Goal: Task Accomplishment & Management: Complete application form

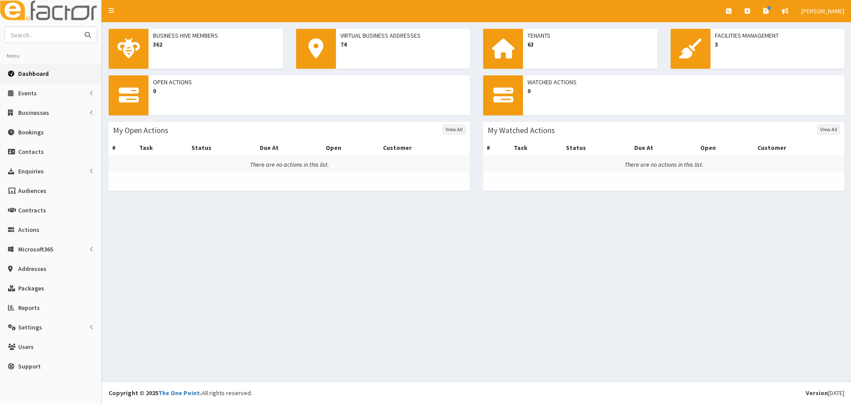
click at [36, 36] on input "text" at bounding box center [42, 35] width 74 height 16
type input "nolan interiors"
click at [79, 27] on button "submit" at bounding box center [88, 35] width 18 height 16
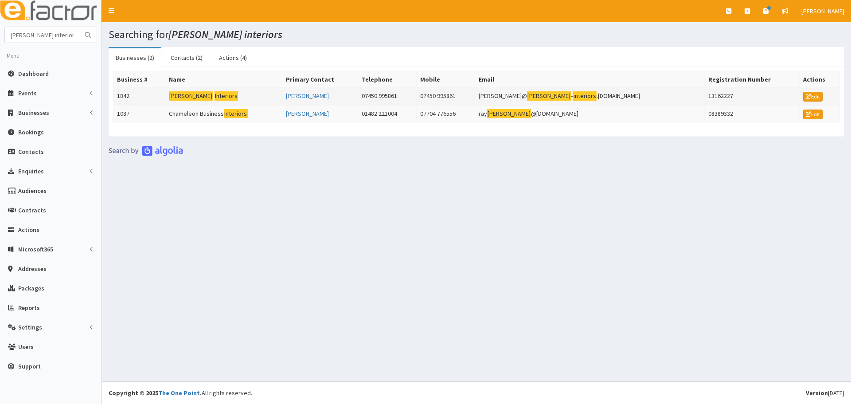
click at [186, 94] on mark "Nolan" at bounding box center [191, 95] width 44 height 9
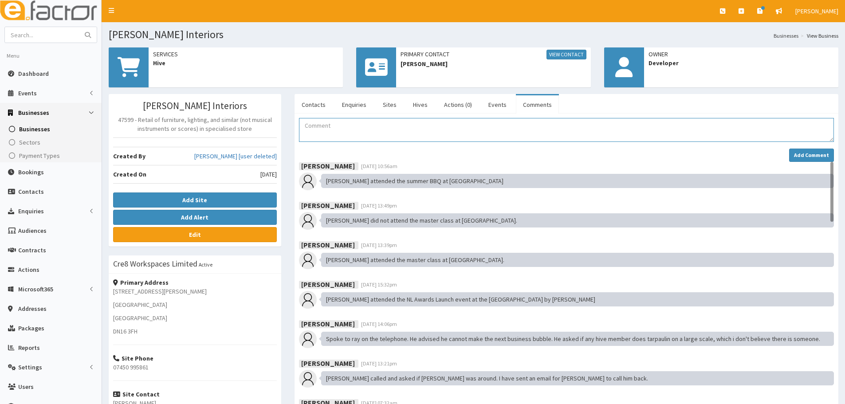
click at [313, 131] on textarea "Comment" at bounding box center [566, 130] width 535 height 24
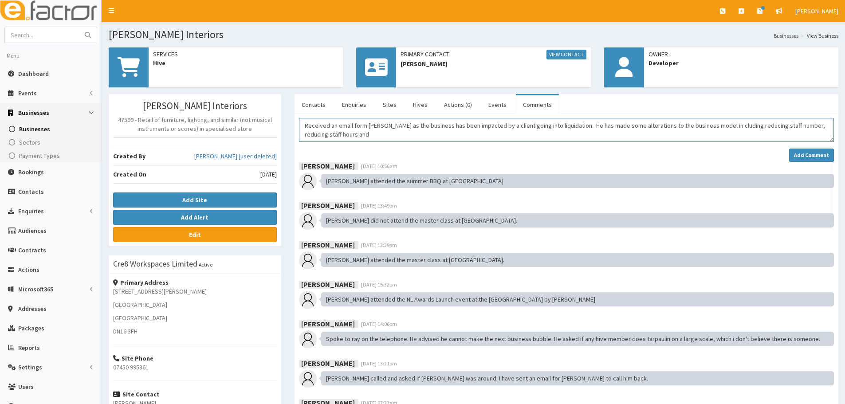
click at [700, 125] on textarea "Received an email form Brad as the business has been impacted by a client going…" at bounding box center [566, 130] width 535 height 24
click at [332, 135] on textarea "Received an email form Brad as the business has been impacted by a client going…" at bounding box center [566, 130] width 535 height 24
click at [365, 126] on textarea "Received an email form Brad as the business has been impacted by a client going…" at bounding box center [566, 130] width 535 height 24
click at [777, 125] on textarea "Received an email from Brad as the business has been impacted by a client going…" at bounding box center [566, 130] width 535 height 24
click at [340, 137] on textarea "Received an email from Brad as the business has been impacted by a client going…" at bounding box center [566, 130] width 535 height 24
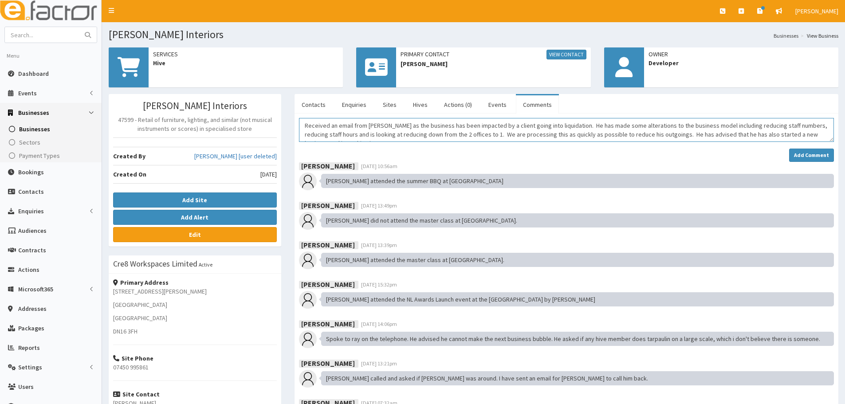
scroll to position [6, 0]
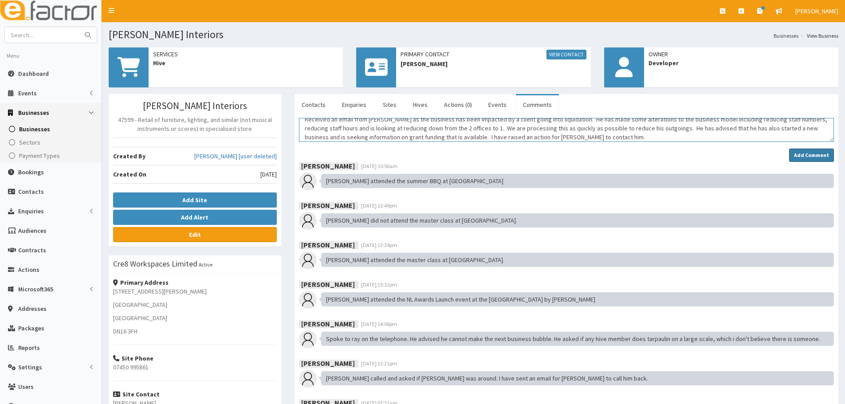
type textarea "Received an email from Brad as the business has been impacted by a client going…"
click at [817, 156] on strong "Add Comment" at bounding box center [811, 155] width 35 height 7
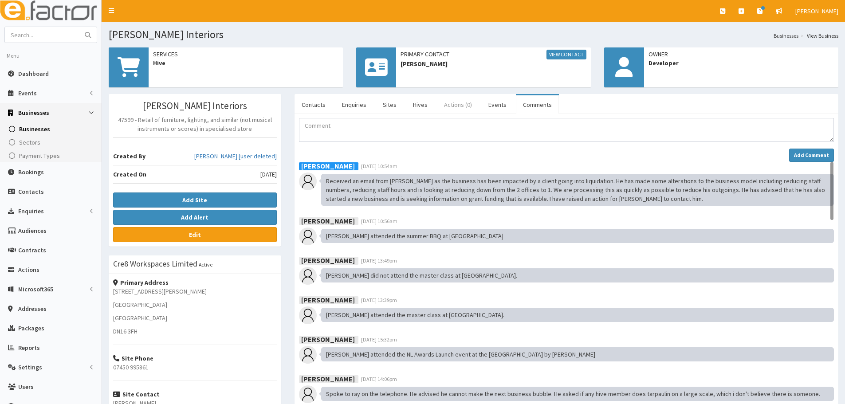
click at [449, 106] on link "Actions (0)" at bounding box center [458, 104] width 42 height 19
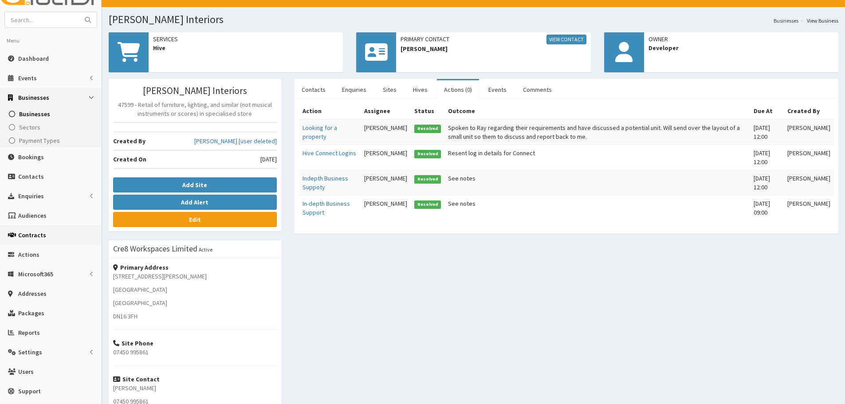
scroll to position [0, 0]
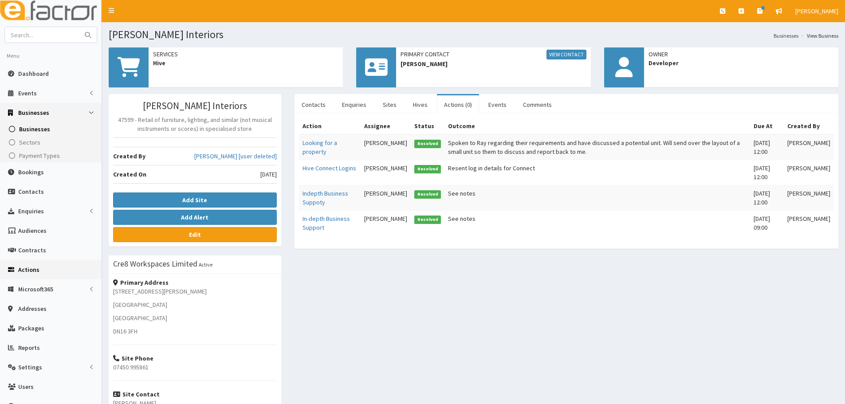
click at [31, 267] on span "Actions" at bounding box center [28, 270] width 21 height 8
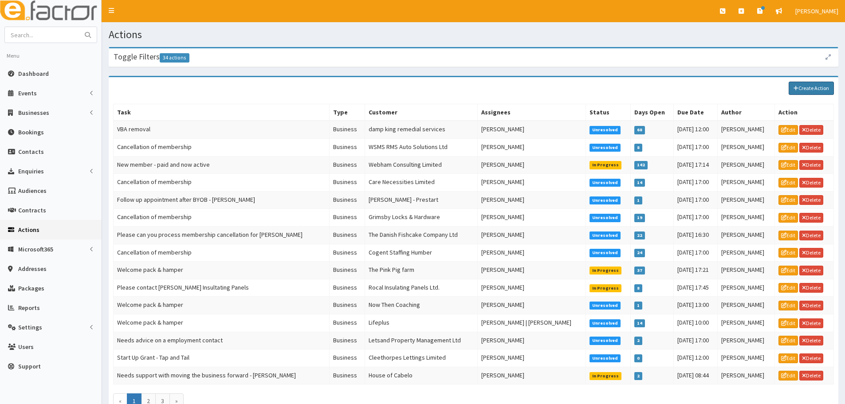
click at [814, 85] on link "Create Action" at bounding box center [810, 88] width 45 height 13
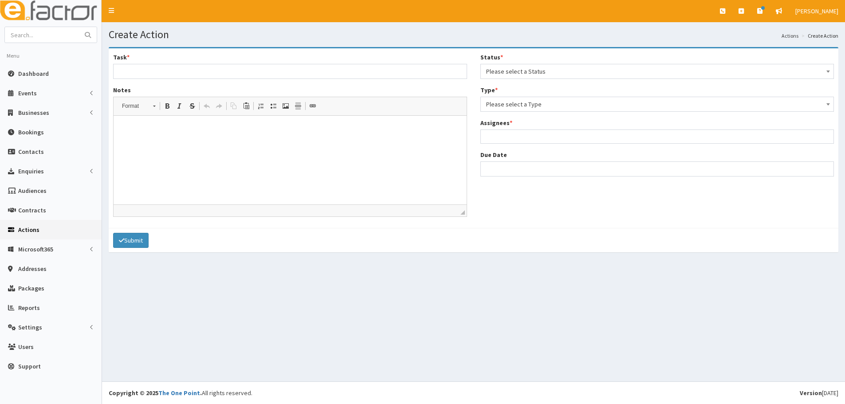
select select
click at [131, 71] on input "Task *" at bounding box center [290, 71] width 354 height 15
click at [205, 73] on input "Tenant Requires Business Suppor & Information on Grant Funding" at bounding box center [290, 71] width 354 height 15
type input "Tenant Requires Business Support & Information on Grant Funding"
click at [506, 75] on span "Please select a Status" at bounding box center [657, 71] width 342 height 12
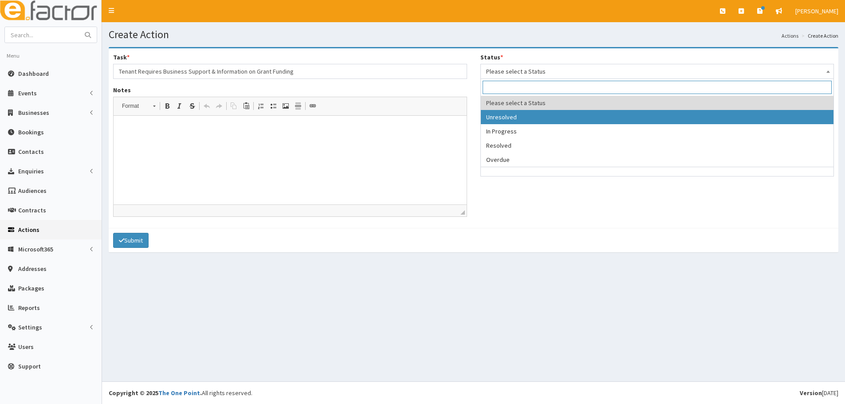
select select "1"
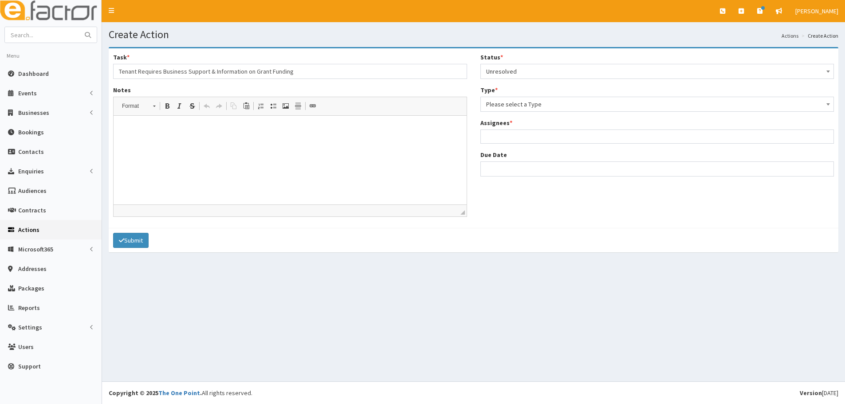
click at [505, 106] on span "Please select a Type" at bounding box center [657, 104] width 342 height 12
click at [498, 106] on span "Business" at bounding box center [657, 104] width 342 height 12
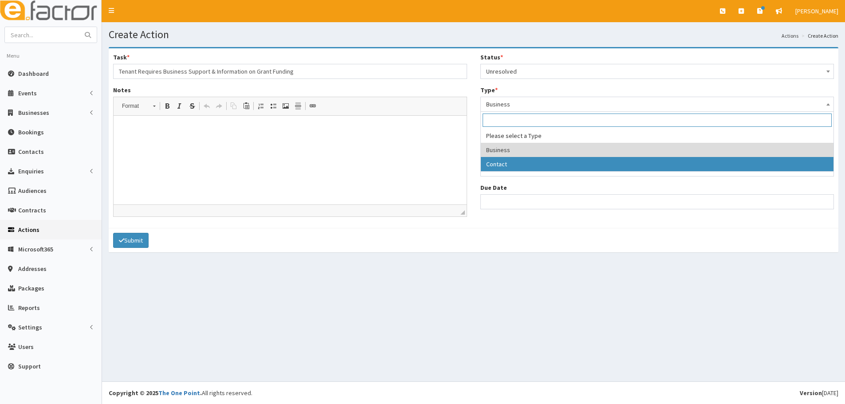
select select "contact"
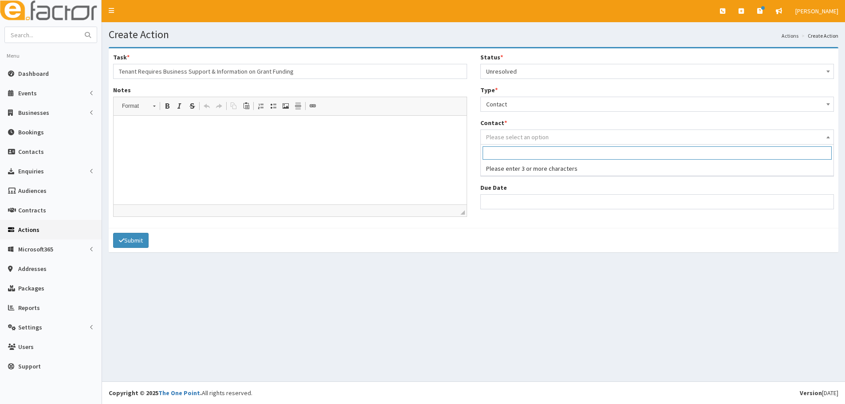
click at [496, 138] on span "Please select an option" at bounding box center [517, 137] width 63 height 8
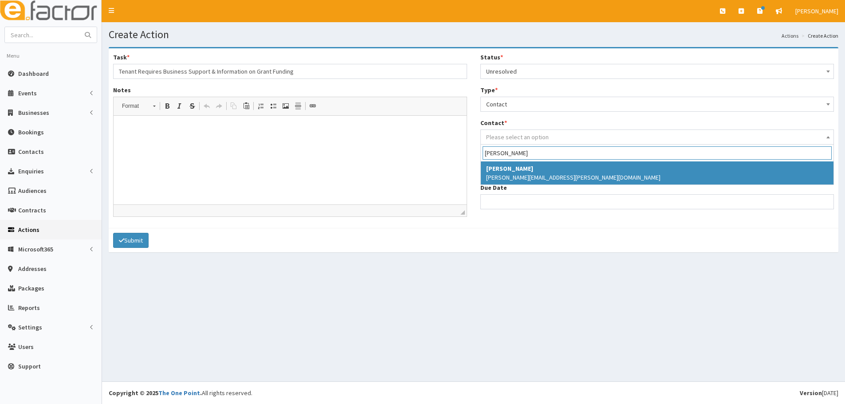
type input "[PERSON_NAME]"
select select "2419"
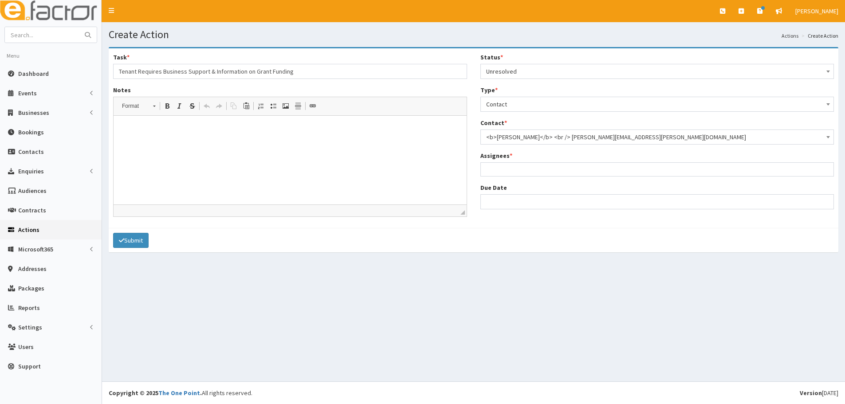
click at [515, 169] on ul at bounding box center [657, 168] width 353 height 11
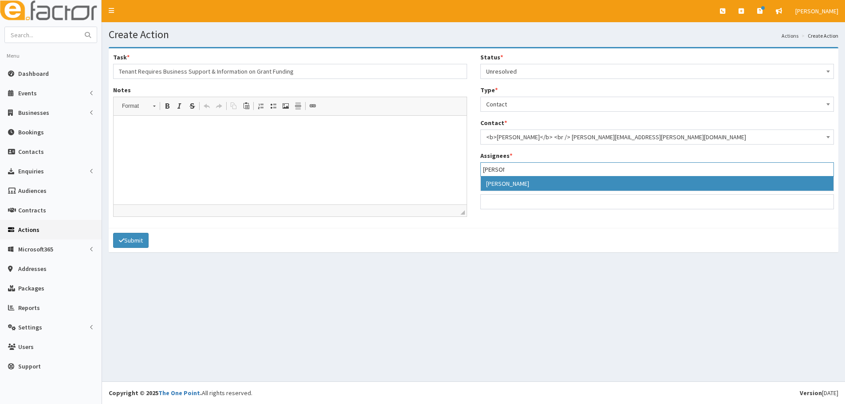
type input "[PERSON_NAME]"
select select "20"
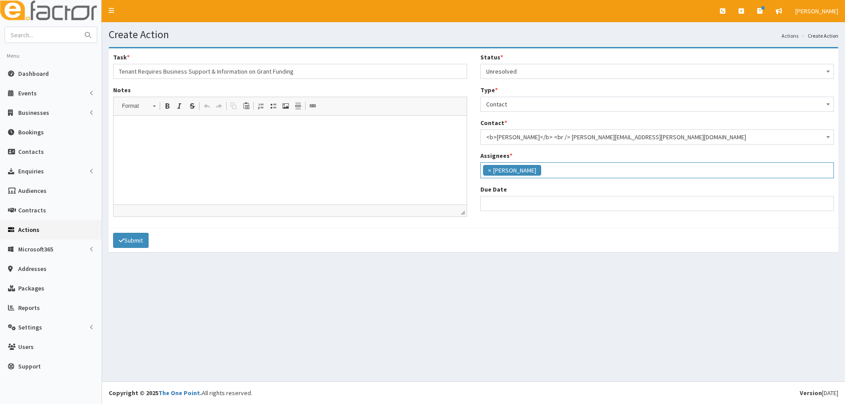
scroll to position [59, 0]
click at [505, 205] on input "Due Date" at bounding box center [657, 203] width 354 height 15
select select "12"
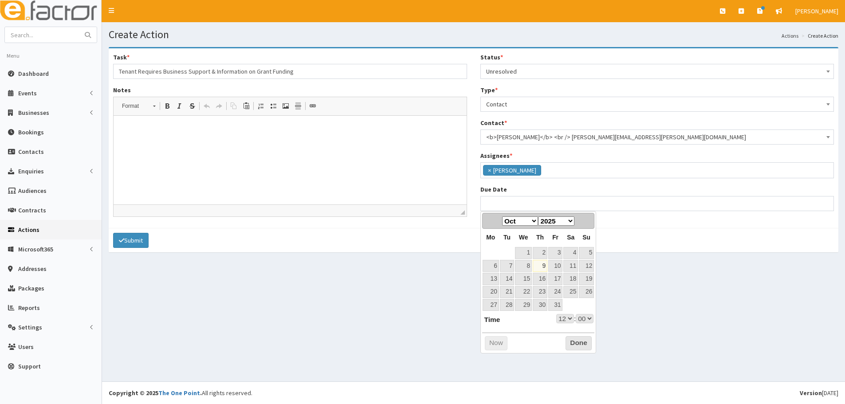
click at [122, 125] on p at bounding box center [289, 129] width 335 height 9
click at [123, 130] on p at bounding box center [289, 129] width 335 height 9
click at [137, 135] on span "Paste" at bounding box center [147, 137] width 27 height 13
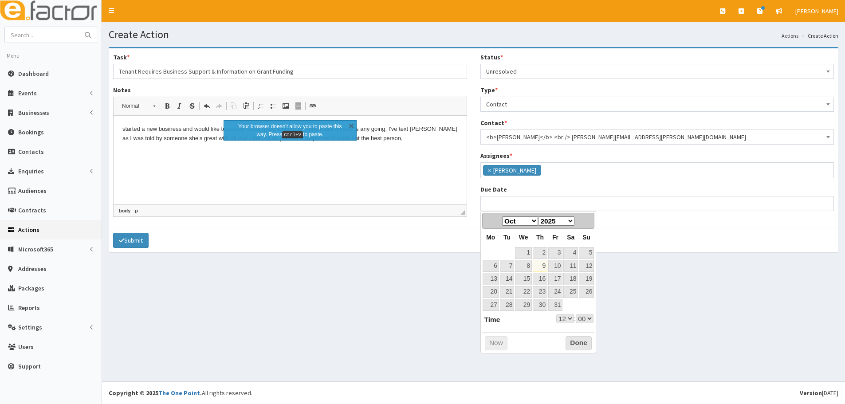
click at [286, 152] on html "started a new business and would like to secure some grant funding for certain …" at bounding box center [289, 134] width 353 height 36
click at [121, 128] on html "started a new business and would like to secure some grant funding for certain …" at bounding box center [289, 134] width 353 height 36
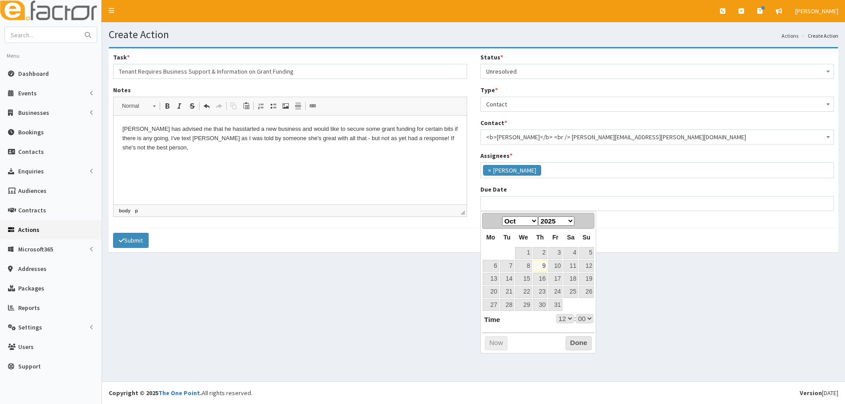
drag, startPoint x: 267, startPoint y: 128, endPoint x: 274, endPoint y: 128, distance: 7.1
click at [268, 128] on p "Brad has advised me that he has started a new business and would like to secure…" at bounding box center [289, 138] width 335 height 27
click at [202, 138] on p "Brad has advised me that he has started a new business along side Nolan Interio…" at bounding box center [289, 138] width 335 height 27
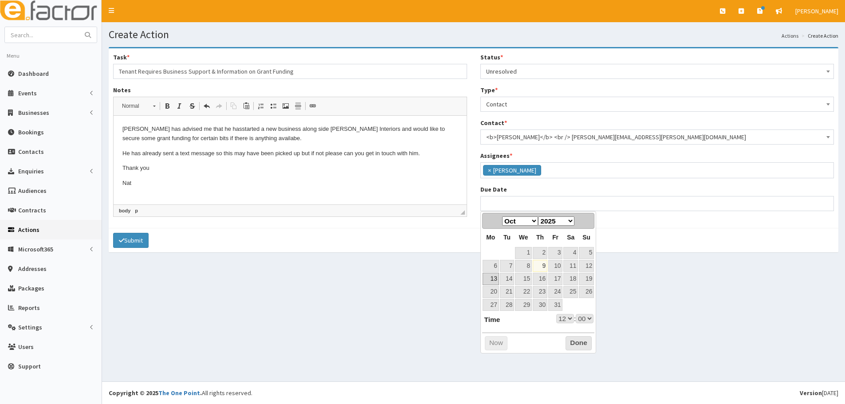
click at [493, 277] on link "13" at bounding box center [490, 279] width 16 height 12
type input "13-10-2025 12:00"
select select "12"
click at [467, 270] on div "Create Action Actions Create Action Task * Tenant Requires Business Support & I…" at bounding box center [473, 201] width 743 height 359
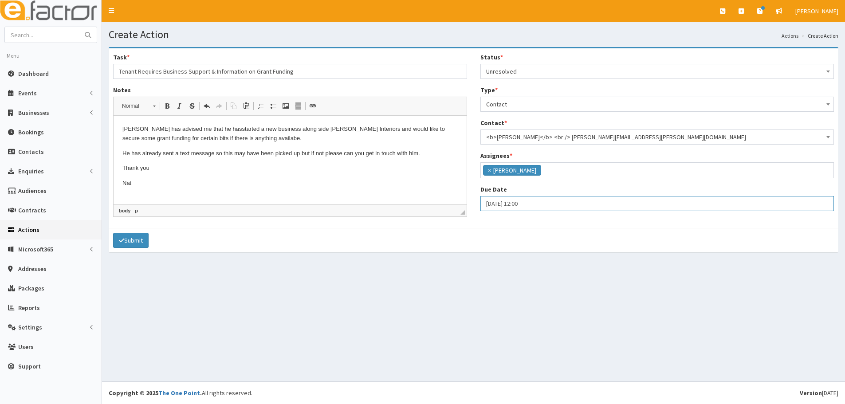
select select "12"
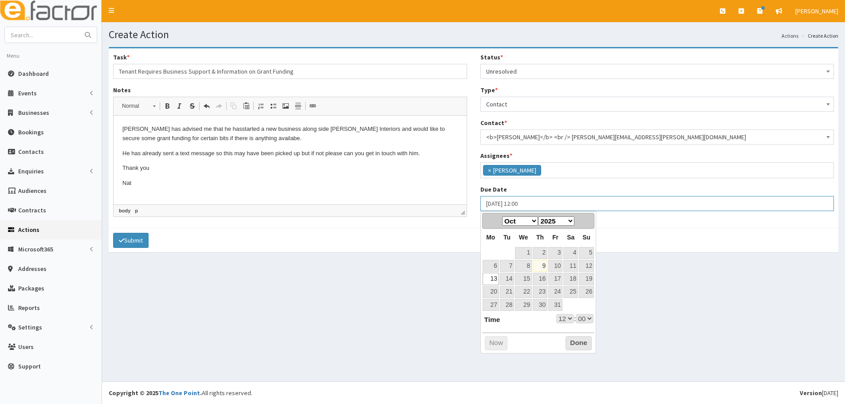
drag, startPoint x: 531, startPoint y: 205, endPoint x: 518, endPoint y: 204, distance: 12.9
click at [518, 204] on input "13-10-2025 12:00" at bounding box center [657, 203] width 354 height 15
click at [567, 319] on select "00 01 02 03 04 05 06 07 08 09 10 11 12 13 14 15 16 17 18 19 20 21 22 23" at bounding box center [565, 318] width 18 height 9
type input "[DATE] 16:00"
select select "16"
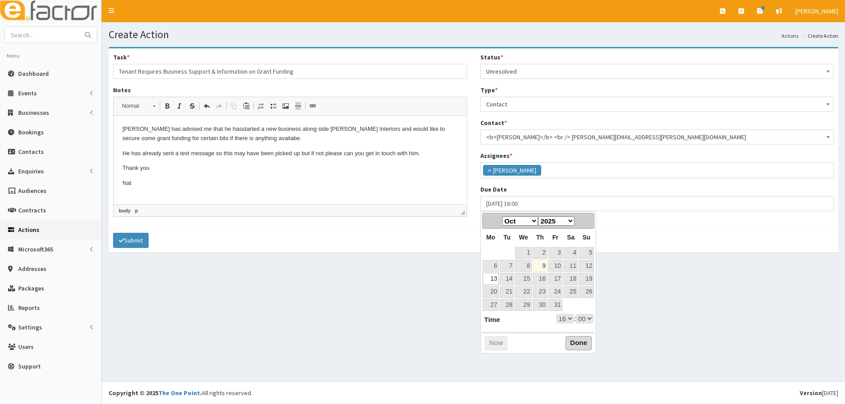
click at [573, 342] on button "Done" at bounding box center [578, 343] width 26 height 14
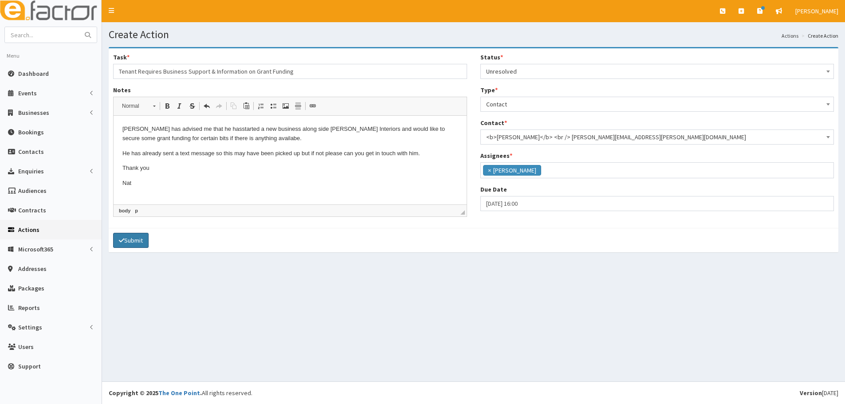
click at [136, 239] on button "Submit" at bounding box center [130, 240] width 35 height 15
